Goal: Task Accomplishment & Management: Use online tool/utility

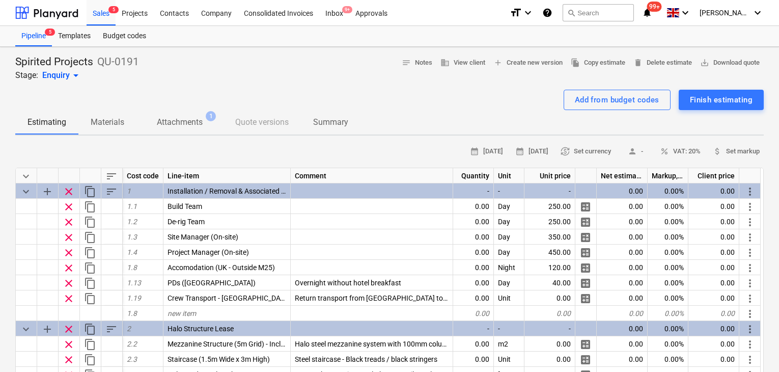
scroll to position [51, 0]
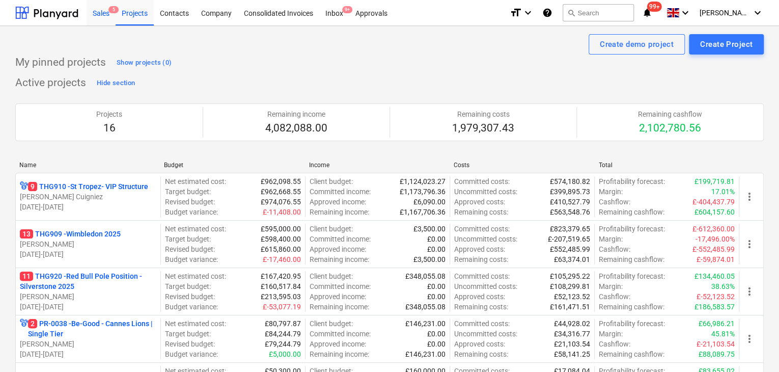
click at [102, 21] on div "Sales 5" at bounding box center [101, 12] width 29 height 26
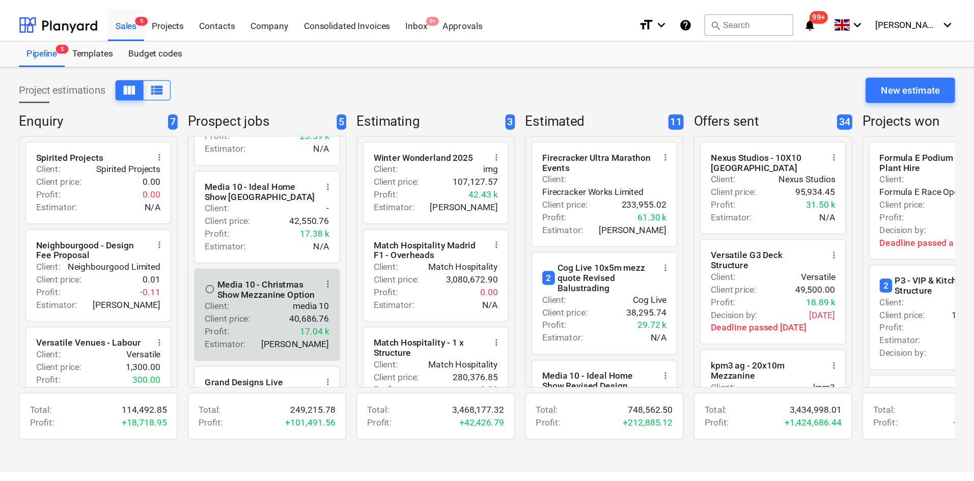
scroll to position [102, 0]
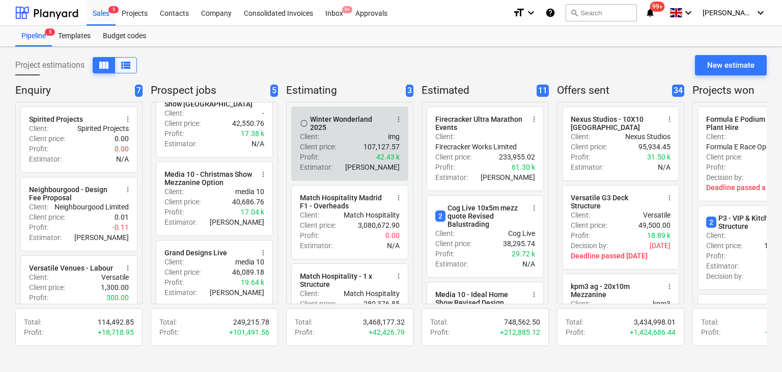
click at [351, 152] on div "Profit : 42.43 k" at bounding box center [350, 157] width 100 height 10
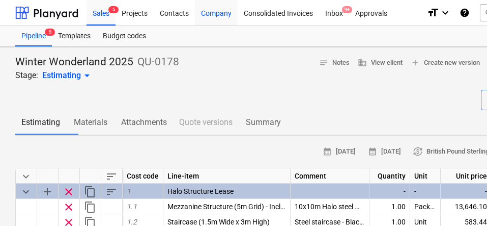
type textarea "x"
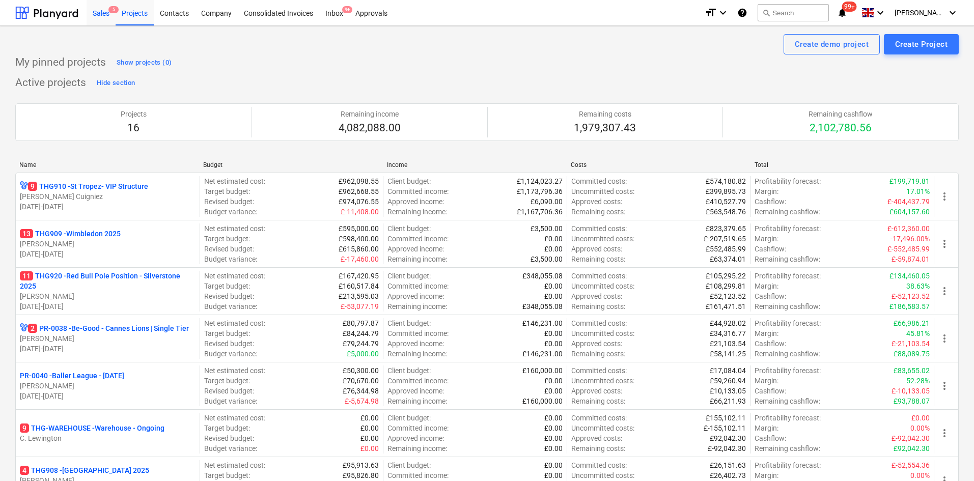
click at [95, 12] on div "Sales 5" at bounding box center [101, 12] width 29 height 26
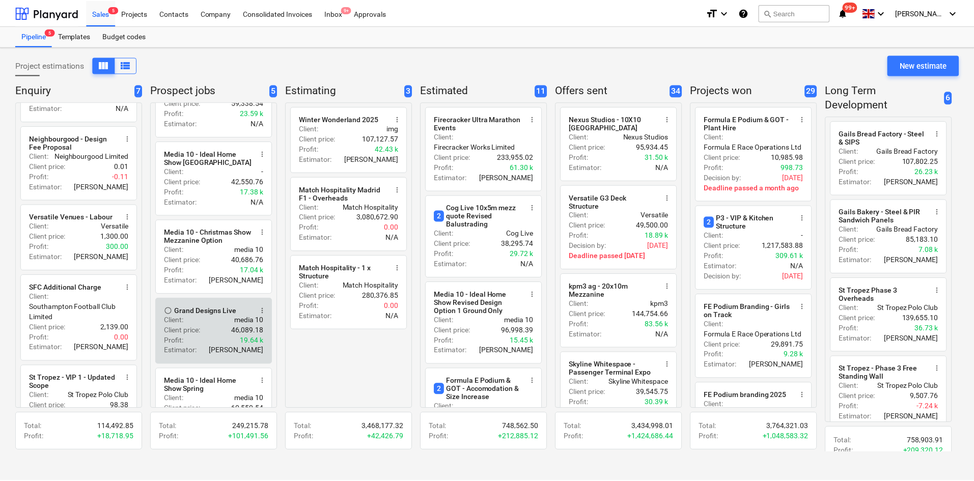
scroll to position [87, 0]
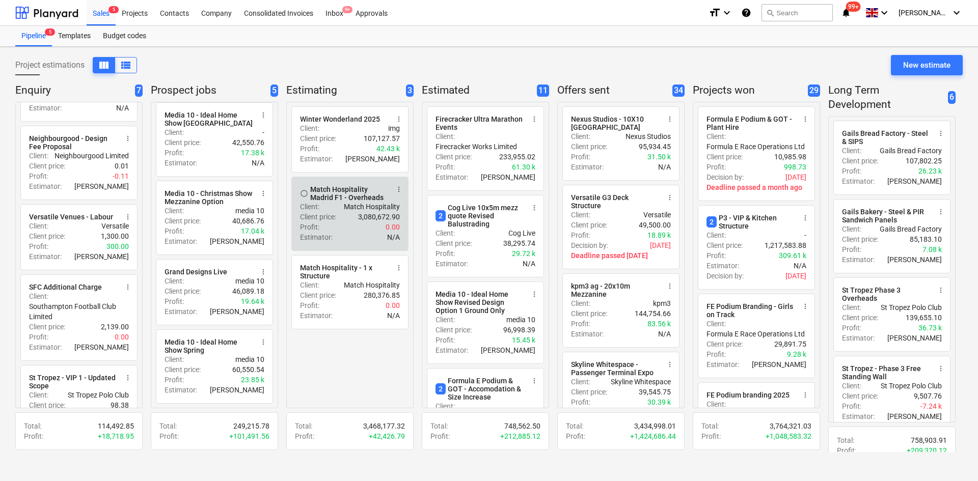
click at [343, 218] on div "Client price : 3,080,672.90" at bounding box center [350, 217] width 100 height 10
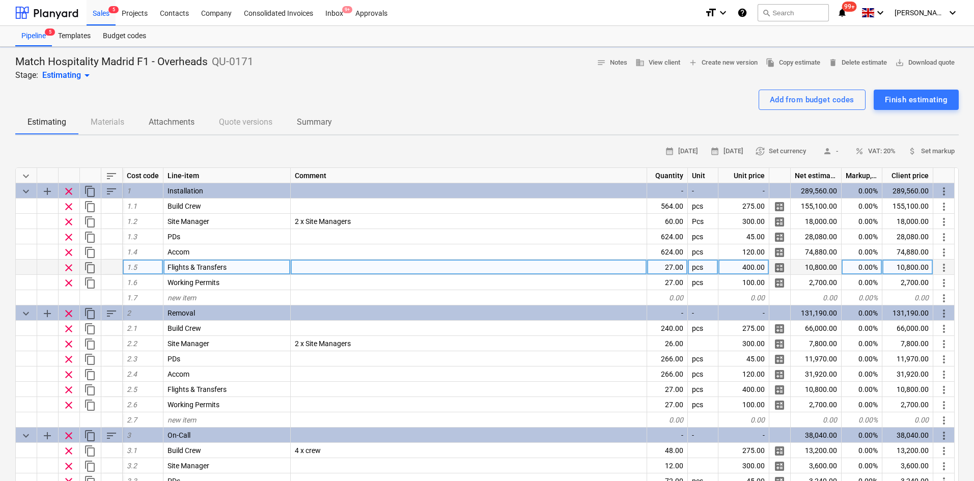
type textarea "x"
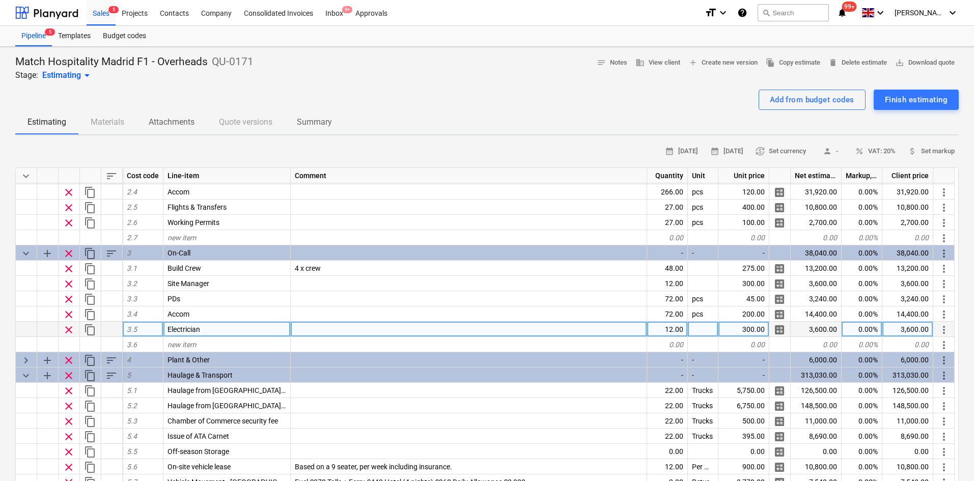
scroll to position [204, 0]
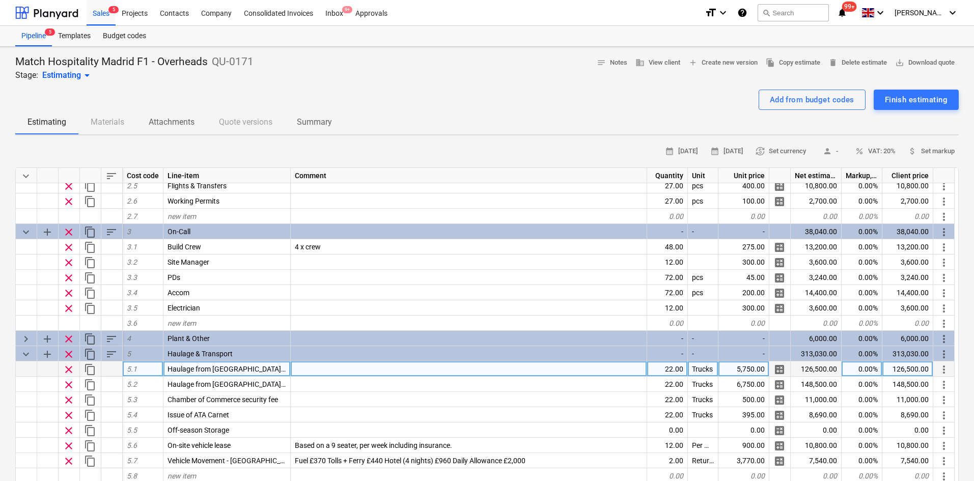
click at [749, 373] on div "5,750.00" at bounding box center [743, 369] width 51 height 15
